Goal: Information Seeking & Learning: Learn about a topic

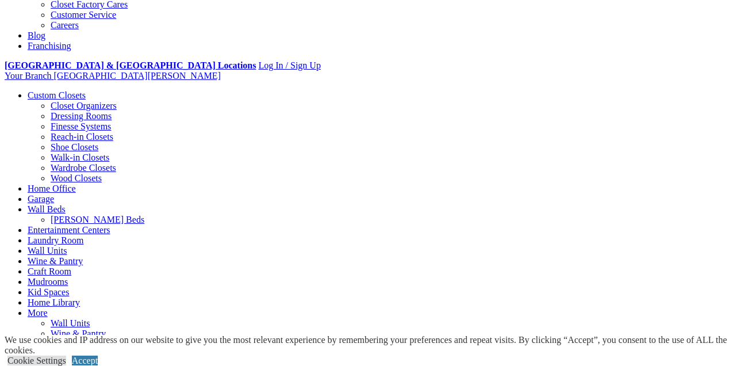
scroll to position [386, 0]
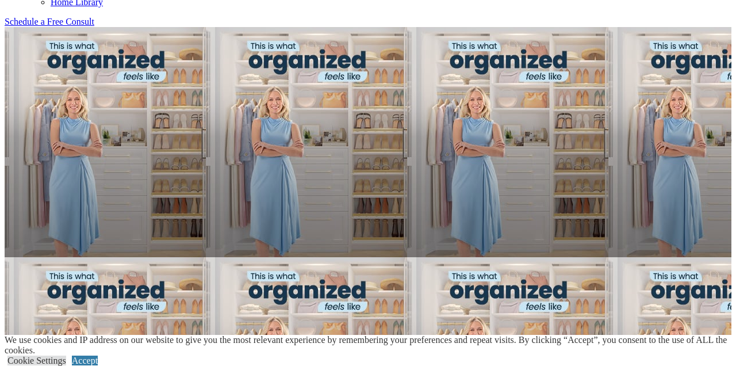
scroll to position [761, 0]
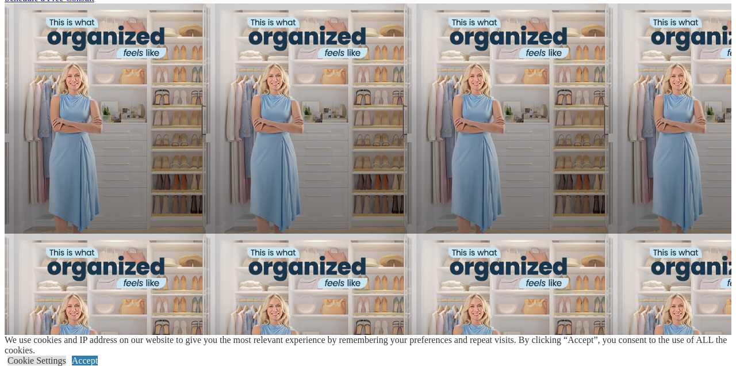
scroll to position [816, 0]
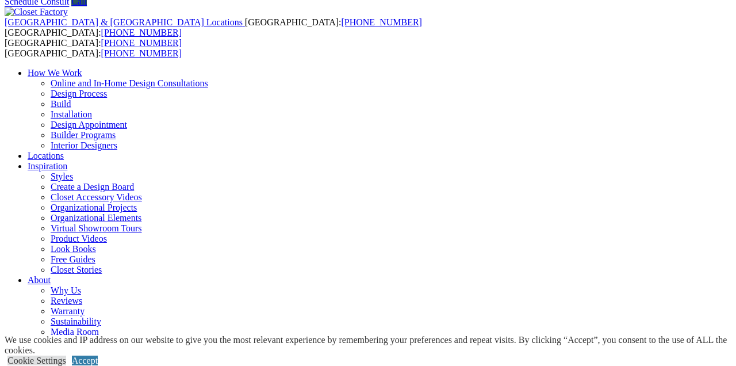
scroll to position [47, 0]
click at [98, 365] on link "Accept" at bounding box center [85, 360] width 26 height 10
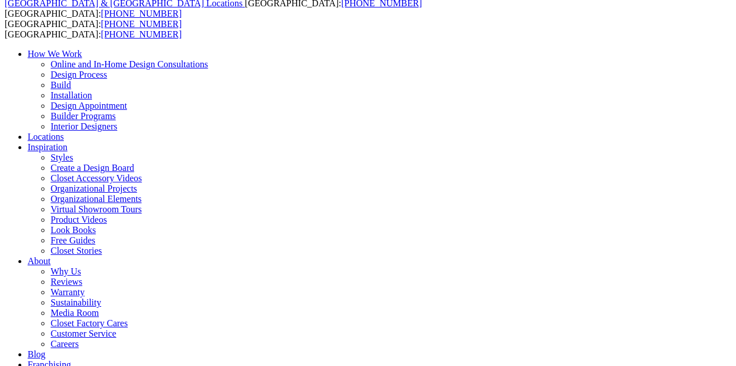
scroll to position [75, 0]
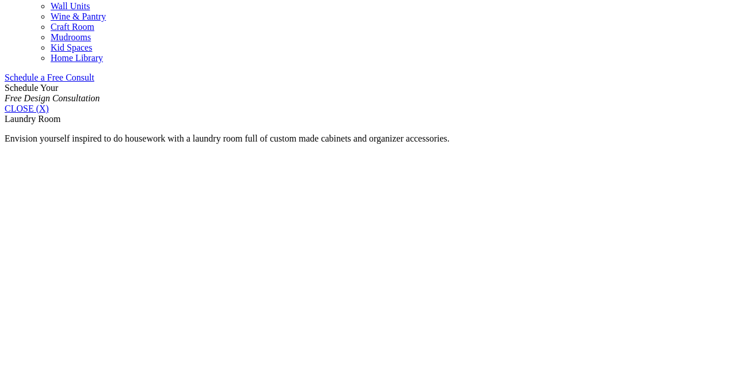
scroll to position [692, 0]
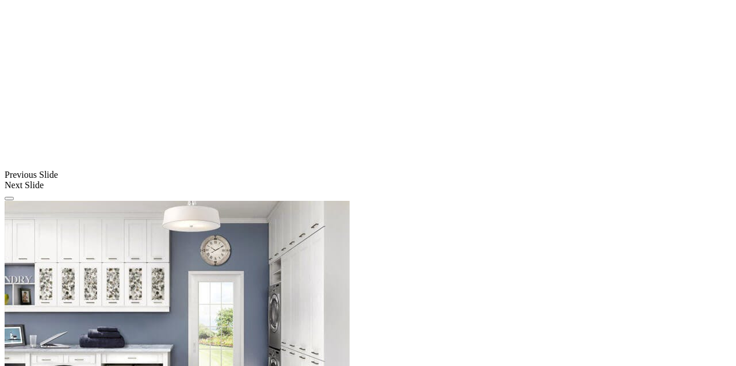
scroll to position [842, 0]
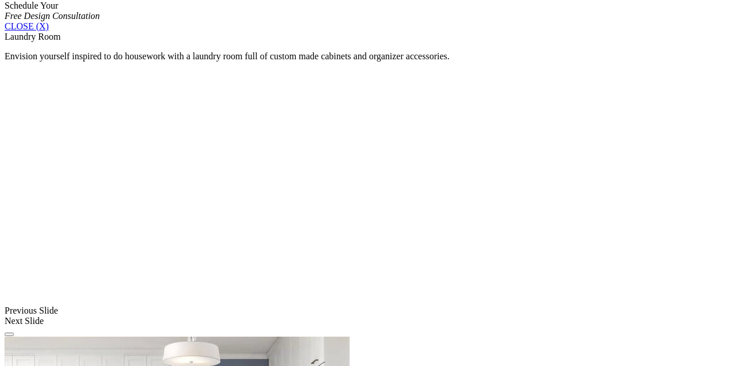
scroll to position [782, 0]
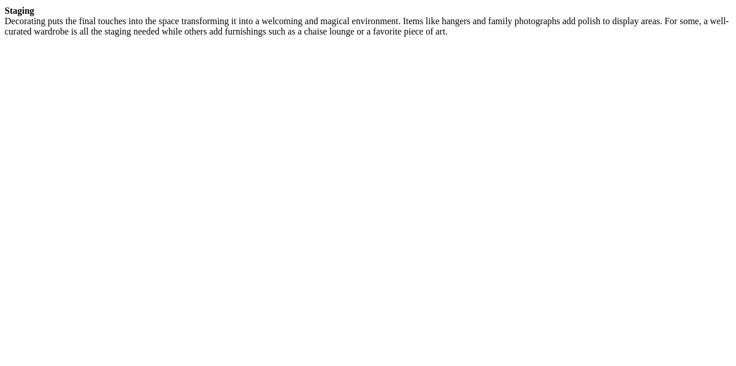
scroll to position [2141, 0]
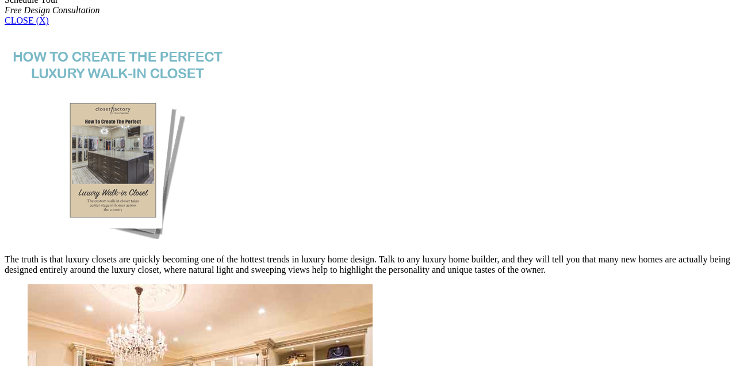
scroll to position [785, 0]
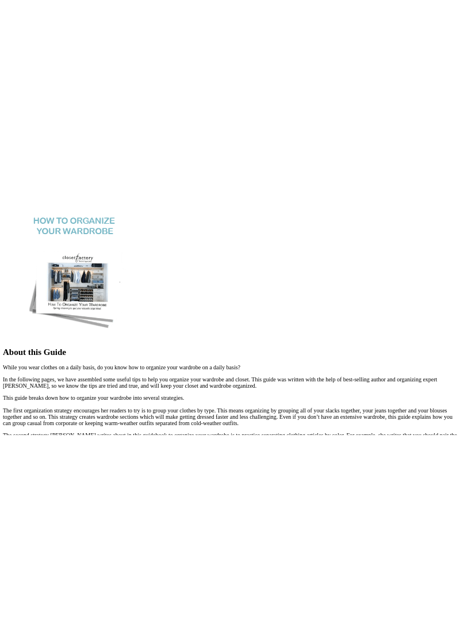
scroll to position [819, 0]
